Goal: Find specific page/section: Find specific page/section

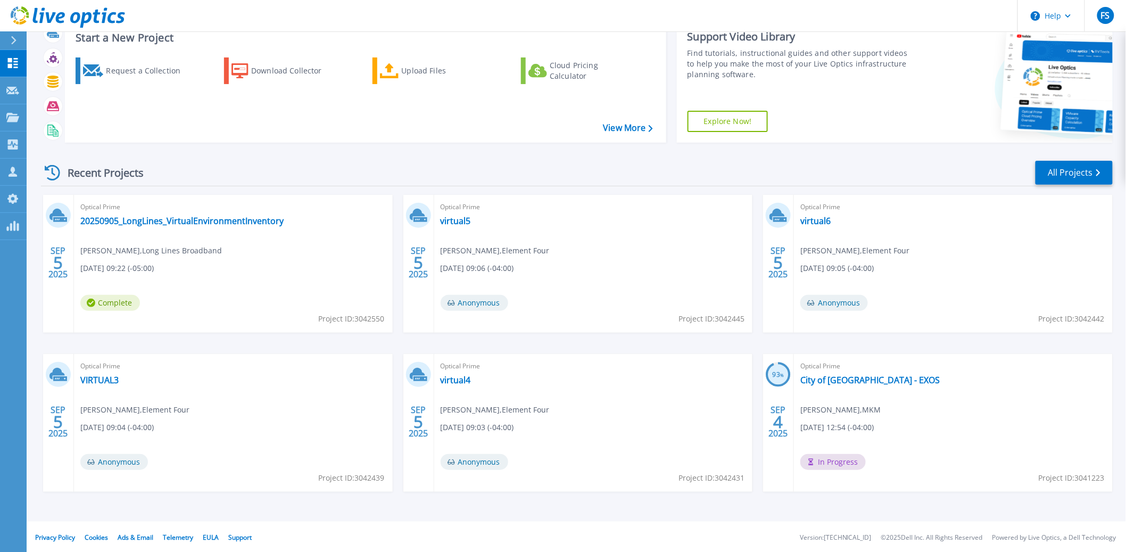
scroll to position [38, 0]
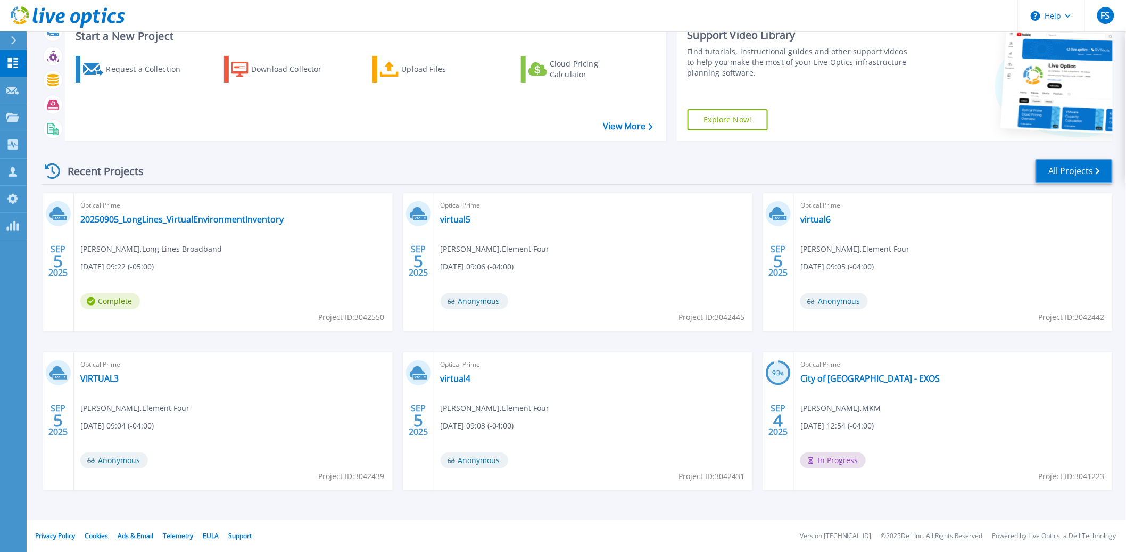
click at [1083, 175] on link "All Projects" at bounding box center [1074, 171] width 77 height 24
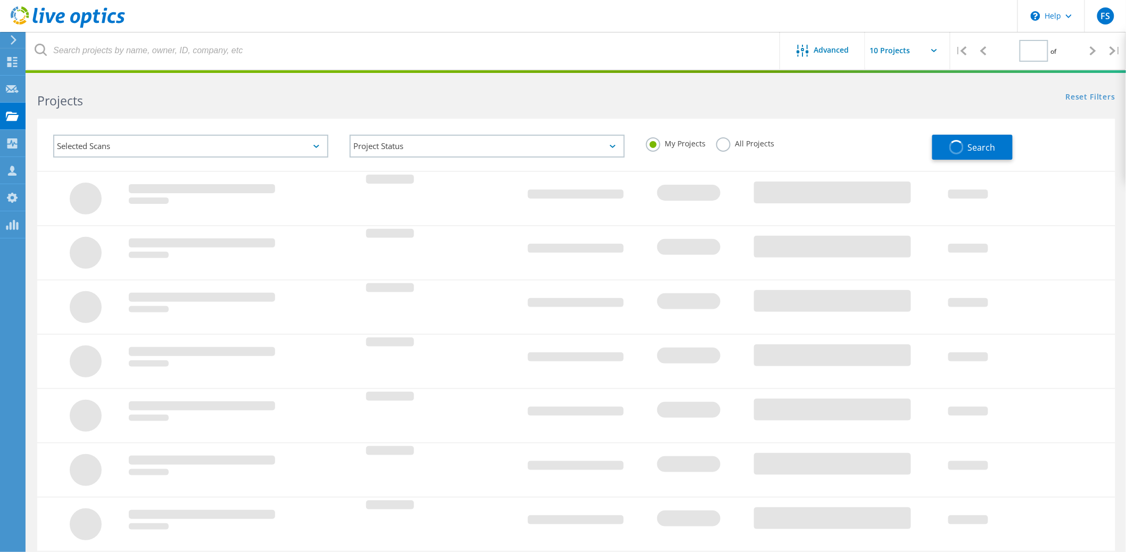
type input "1"
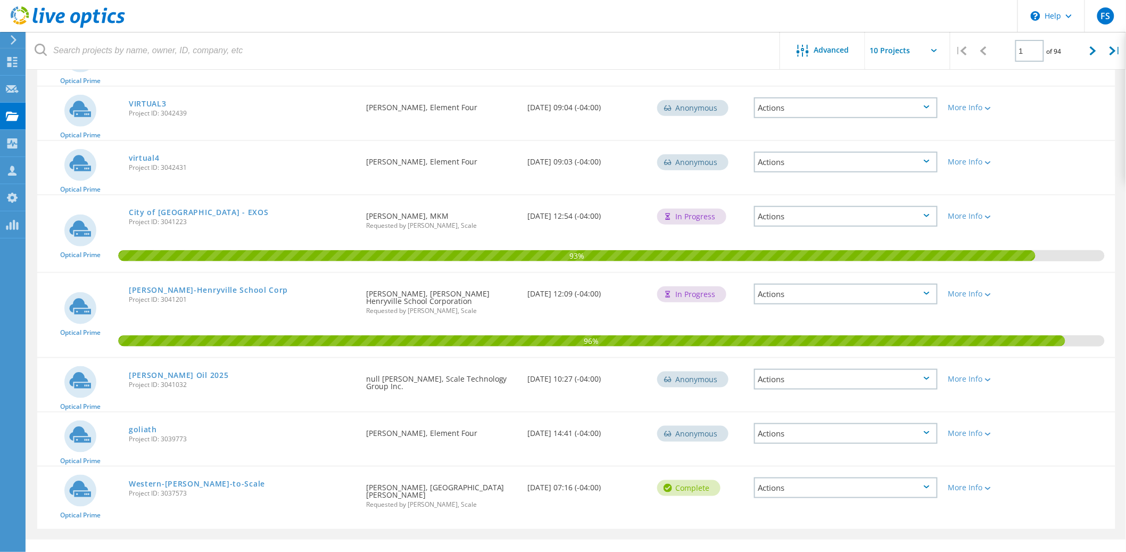
scroll to position [275, 0]
click at [219, 286] on link "Borden-Henryville School Corp" at bounding box center [208, 289] width 159 height 7
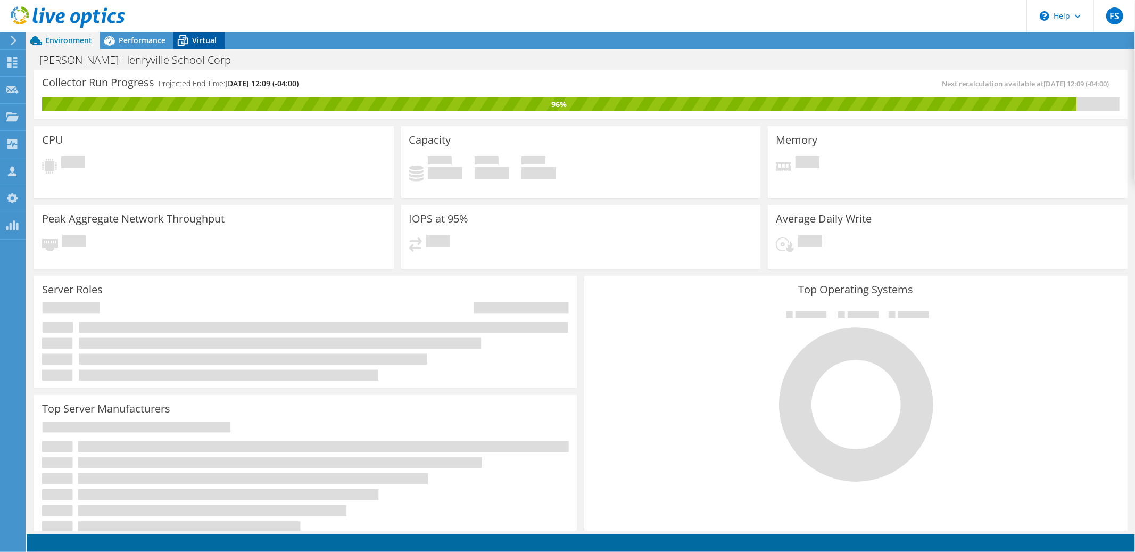
click at [191, 39] on icon at bounding box center [183, 40] width 19 height 19
